Goal: Check status: Check status

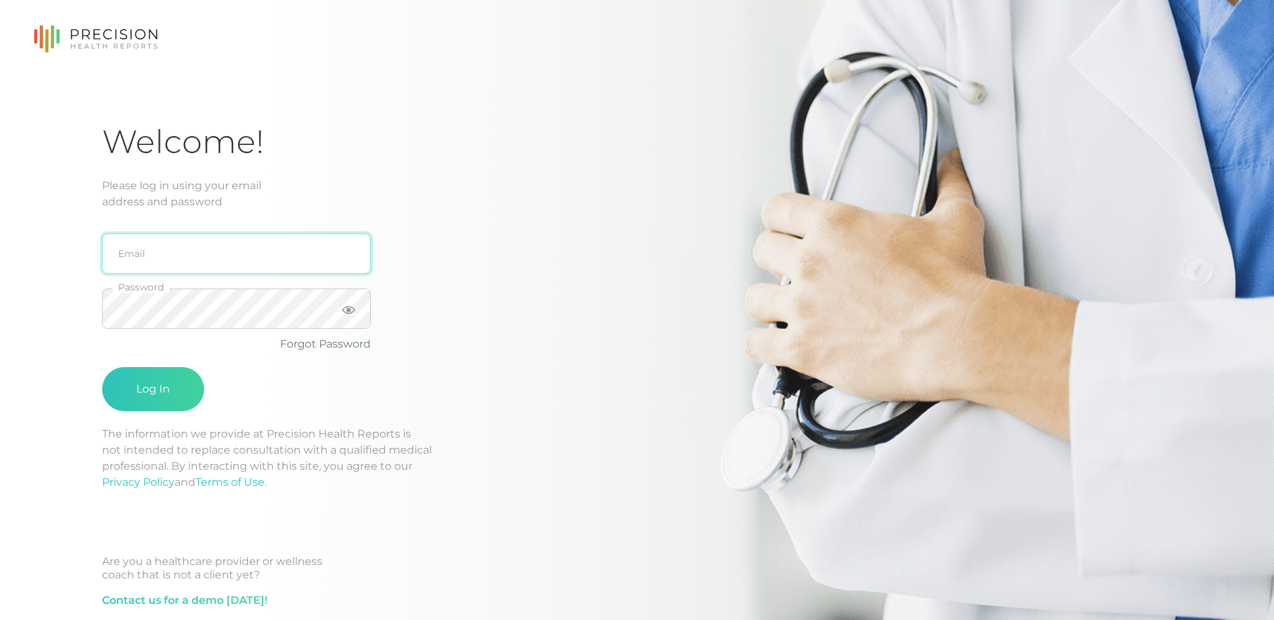
click at [160, 254] on input "email" at bounding box center [236, 254] width 269 height 40
type input "[EMAIL_ADDRESS][DOMAIN_NAME]"
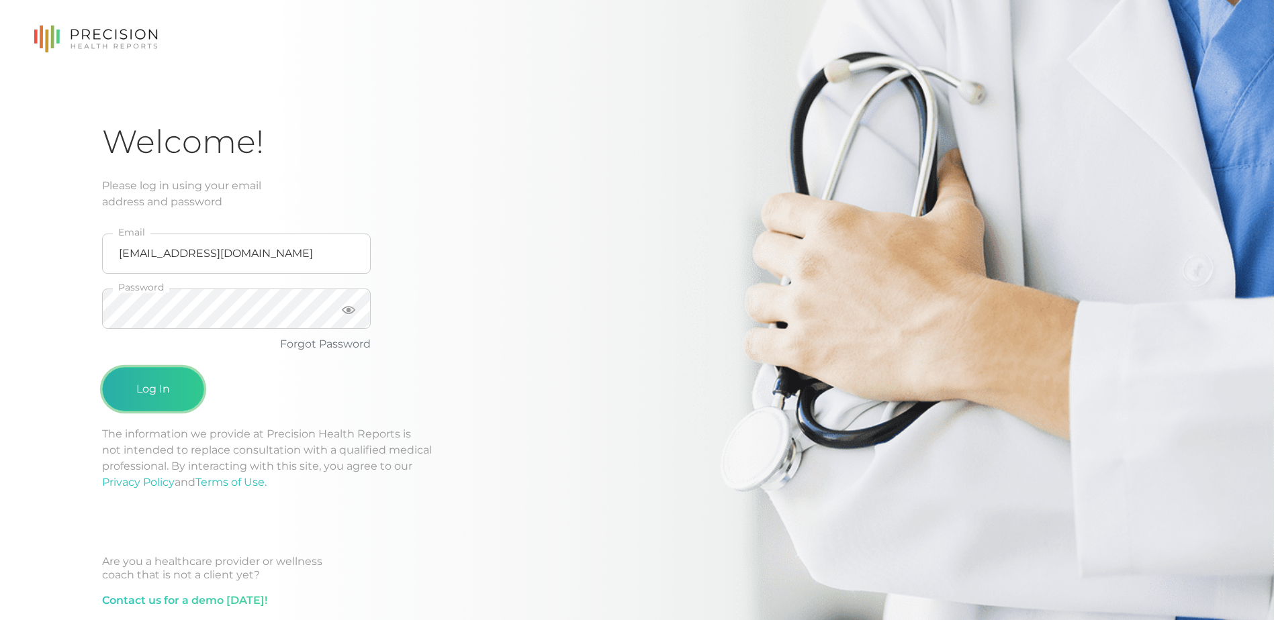
click at [135, 391] on button "Log In" at bounding box center [153, 389] width 102 height 44
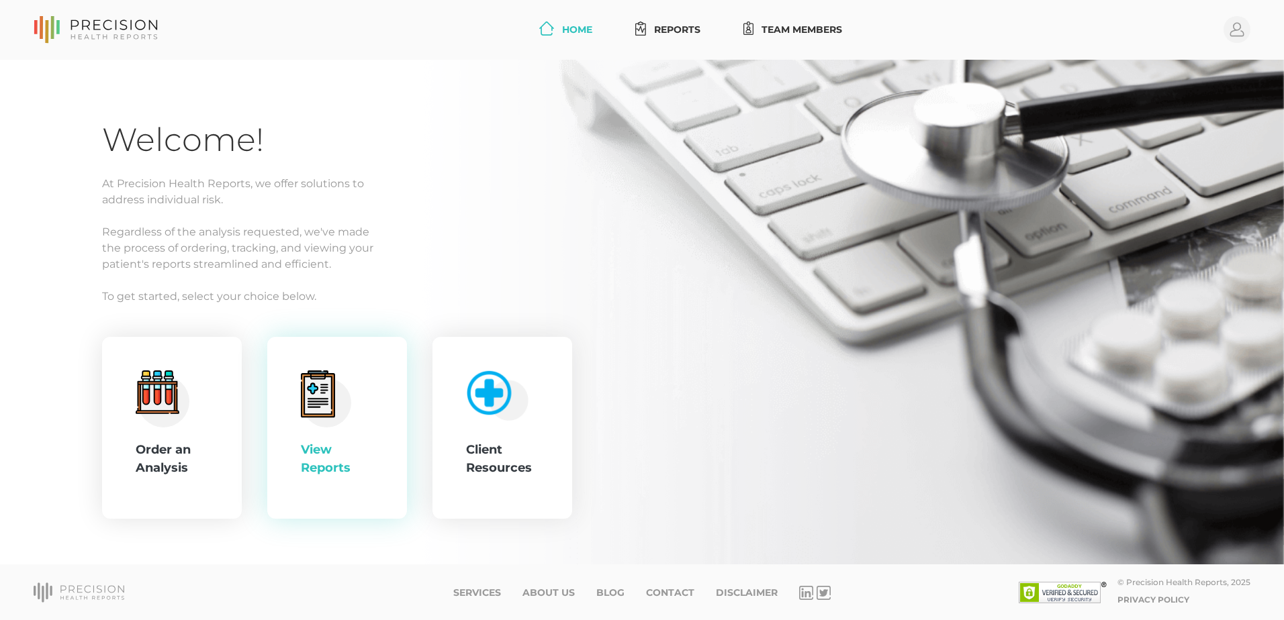
click at [327, 442] on div "View Reports" at bounding box center [337, 459] width 73 height 36
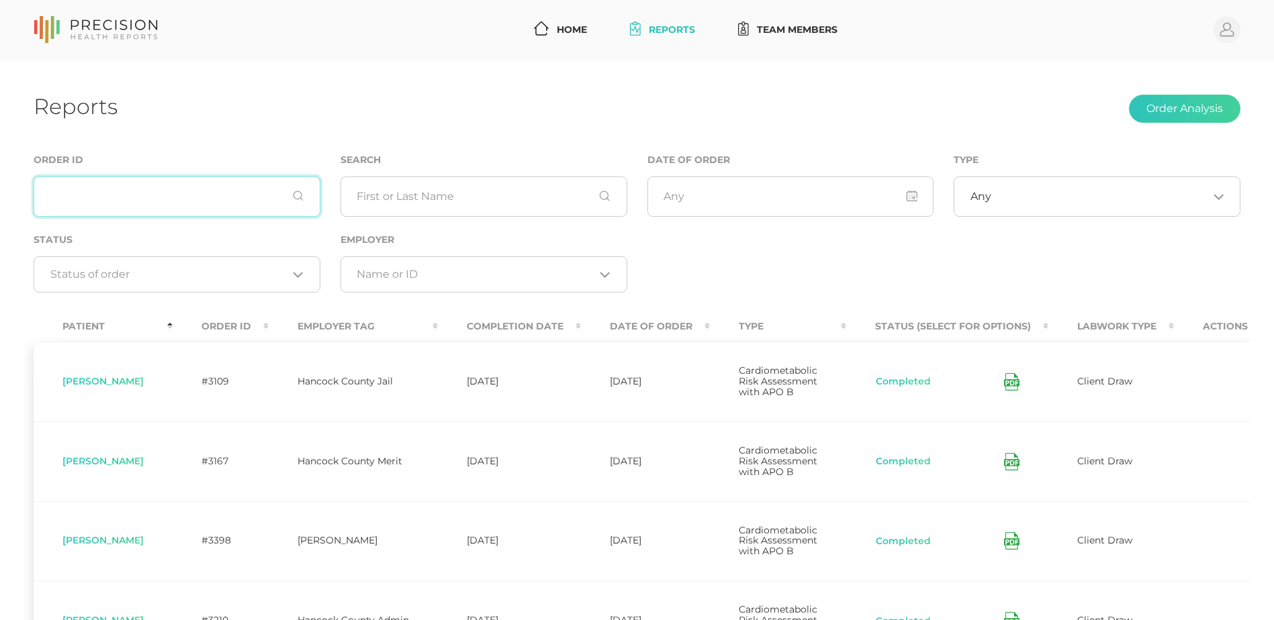
click at [86, 212] on input "text" at bounding box center [177, 197] width 287 height 40
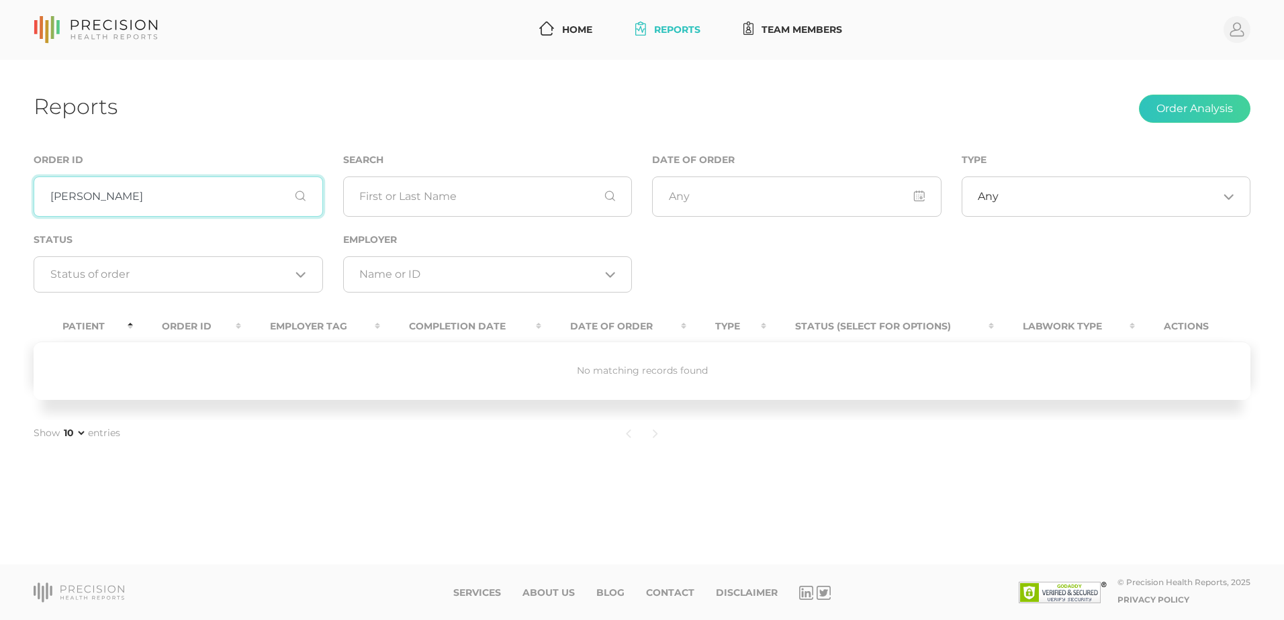
type input "[PERSON_NAME]"
click at [454, 195] on input "text" at bounding box center [487, 197] width 289 height 40
type input "[PERSON_NAME]"
click at [612, 197] on input "[PERSON_NAME]" at bounding box center [487, 197] width 289 height 40
drag, startPoint x: 368, startPoint y: 207, endPoint x: 349, endPoint y: 197, distance: 21.3
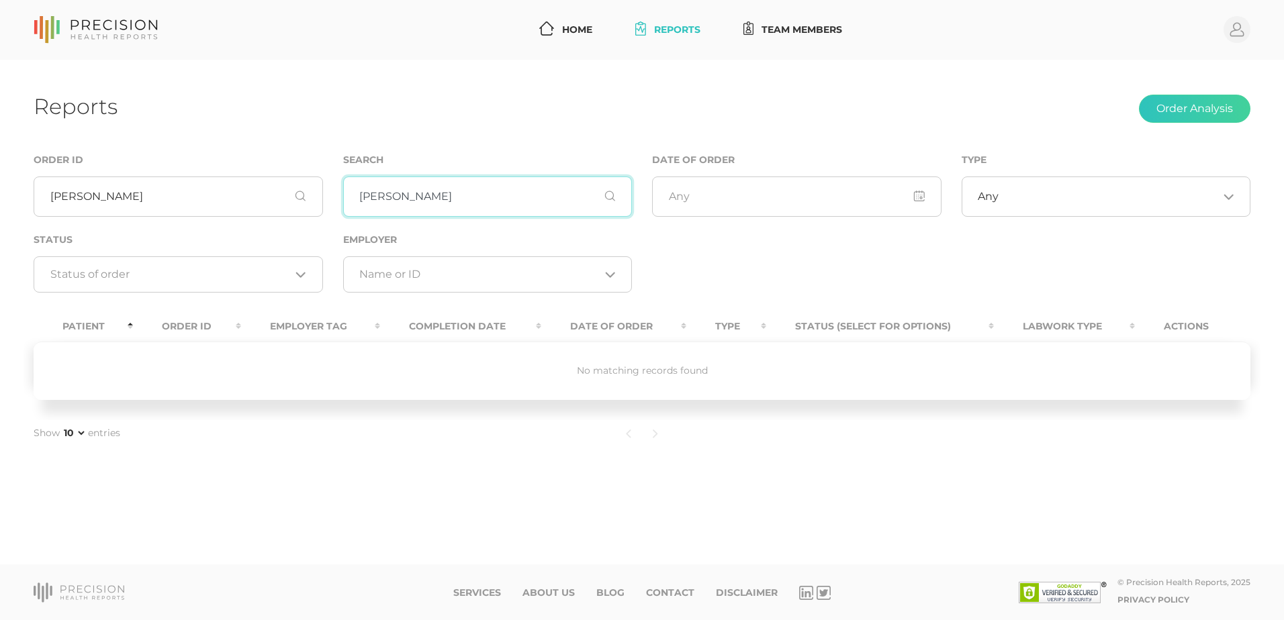
click at [349, 197] on input "[PERSON_NAME]" at bounding box center [487, 197] width 289 height 40
click at [301, 200] on input "[PERSON_NAME]" at bounding box center [178, 197] width 289 height 40
click at [297, 193] on input "[PERSON_NAME]" at bounding box center [178, 197] width 289 height 40
click at [297, 197] on input "[PERSON_NAME]" at bounding box center [178, 197] width 289 height 40
click at [298, 197] on input "[PERSON_NAME]" at bounding box center [178, 197] width 289 height 40
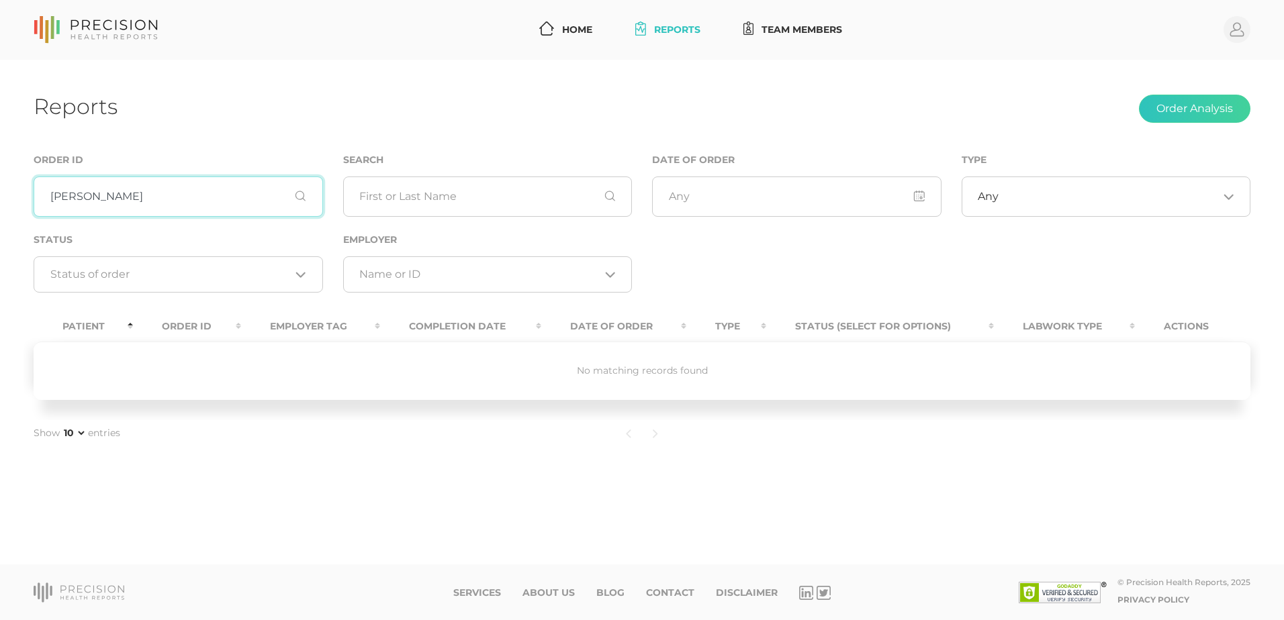
type input "[PERSON_NAME]"
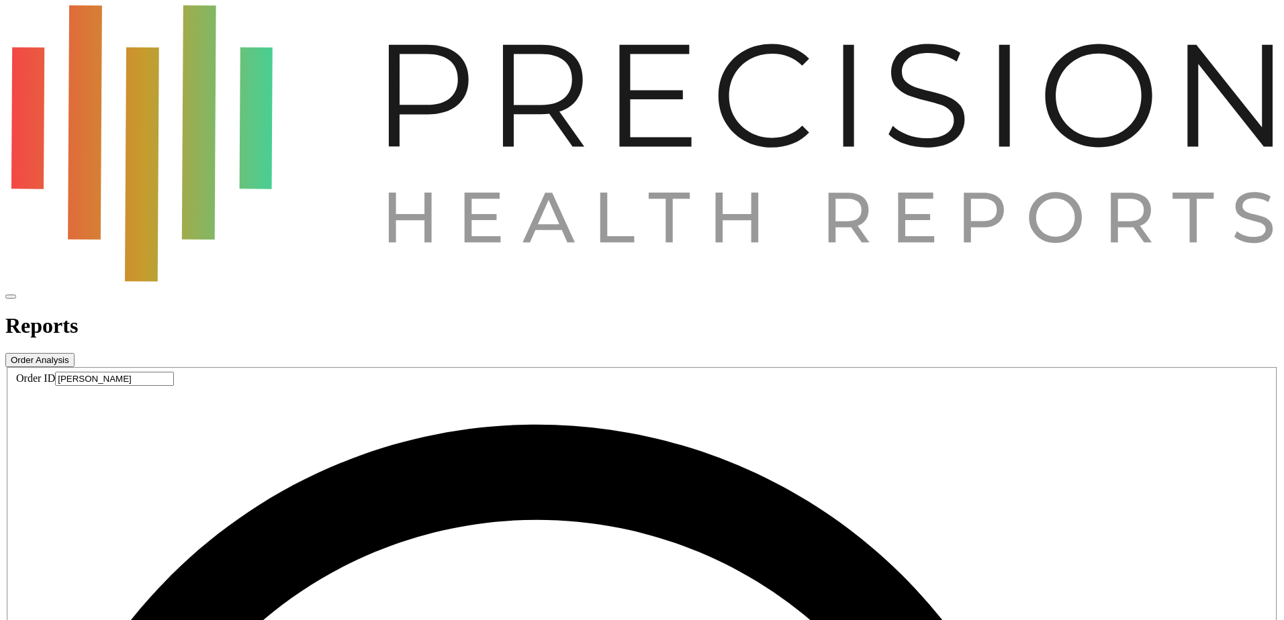
click at [174, 372] on input "[PERSON_NAME]" at bounding box center [114, 379] width 119 height 14
drag, startPoint x: 99, startPoint y: 201, endPoint x: 41, endPoint y: 200, distance: 58.4
click at [55, 372] on input "[PERSON_NAME]" at bounding box center [114, 379] width 119 height 14
drag, startPoint x: 108, startPoint y: 195, endPoint x: 39, endPoint y: 192, distance: 69.2
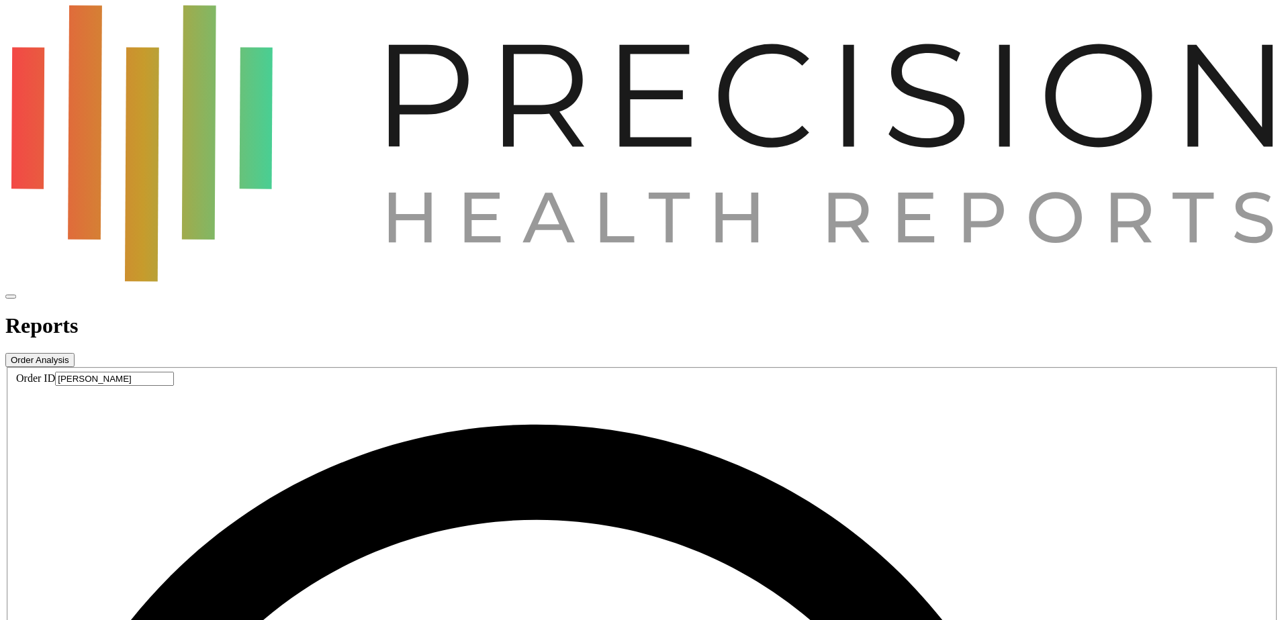
click at [55, 372] on input "[PERSON_NAME]" at bounding box center [114, 379] width 119 height 14
paste input "[PERSON_NAME]"
type input "[PERSON_NAME]"
drag, startPoint x: 119, startPoint y: 203, endPoint x: 21, endPoint y: 203, distance: 98.0
